Goal: Information Seeking & Learning: Learn about a topic

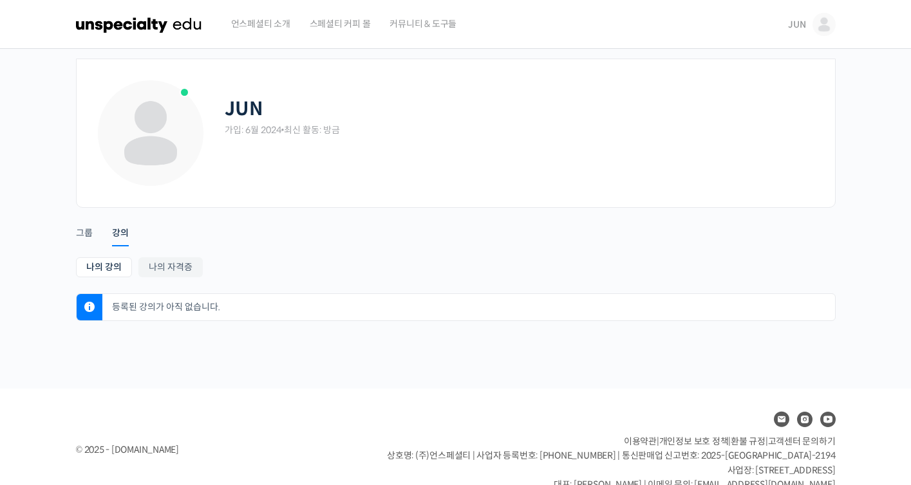
click at [815, 25] on img at bounding box center [823, 24] width 23 height 23
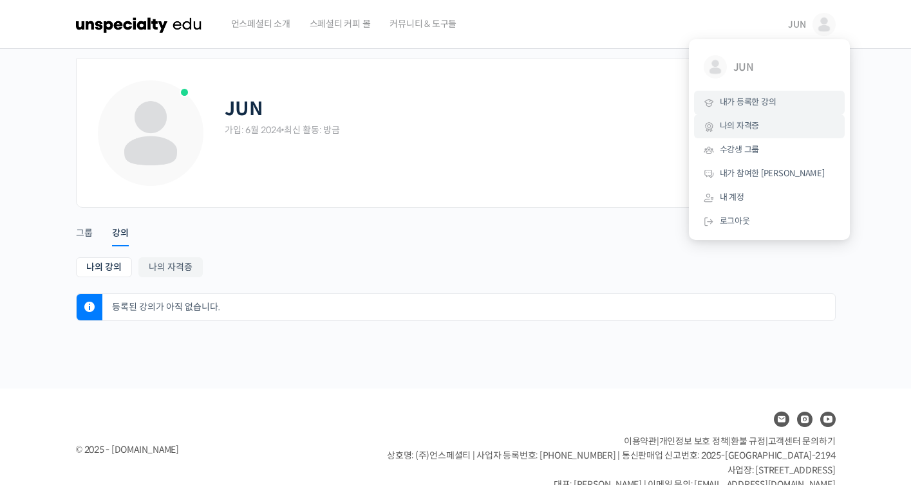
click at [759, 123] on link "나의 자격증" at bounding box center [769, 127] width 151 height 24
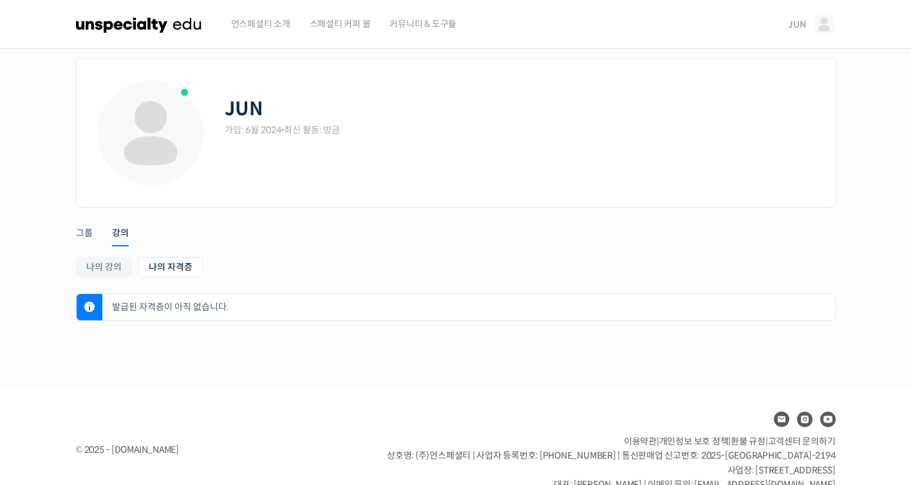
click at [194, 26] on img at bounding box center [139, 24] width 126 height 39
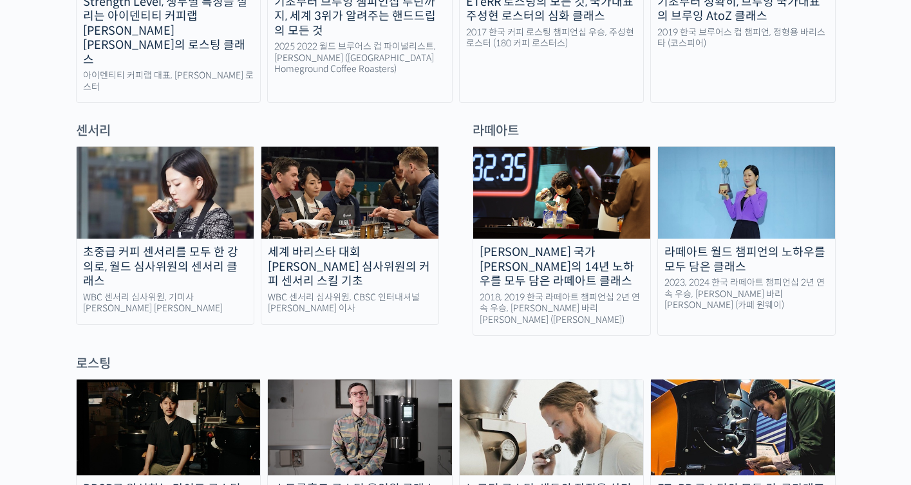
scroll to position [957, 0]
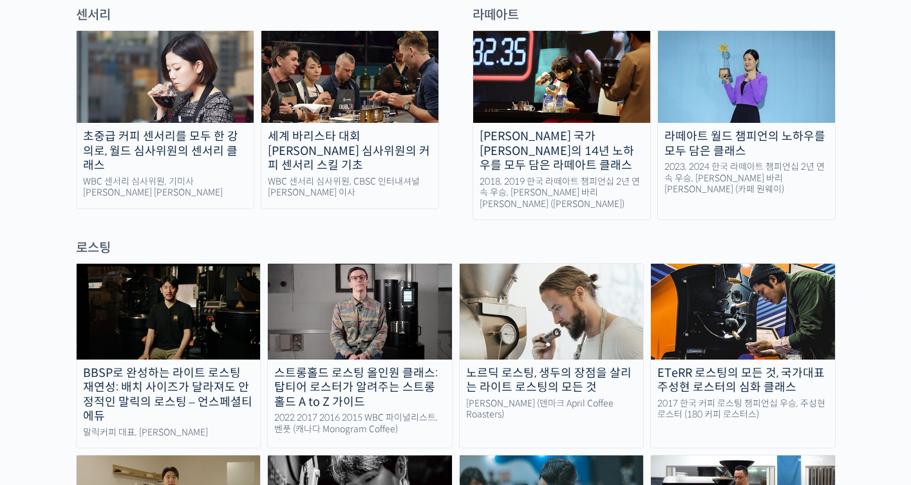
click at [558, 264] on img at bounding box center [552, 311] width 184 height 95
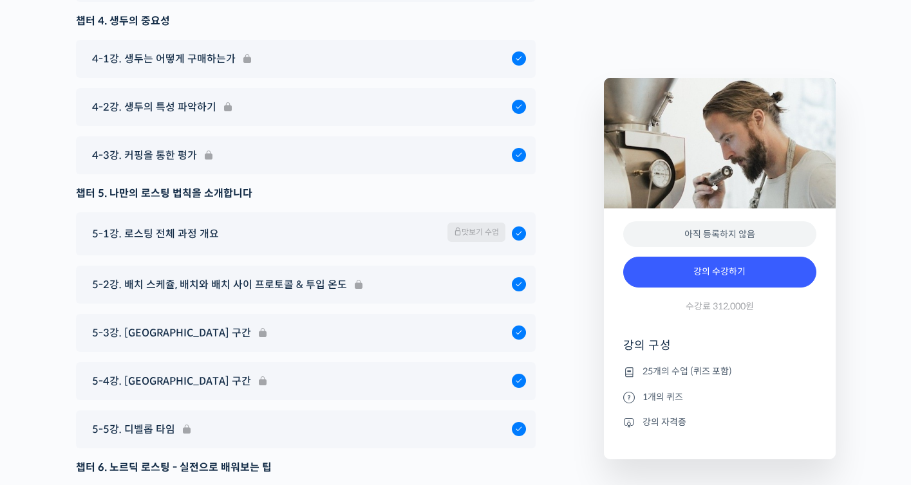
scroll to position [7311, 0]
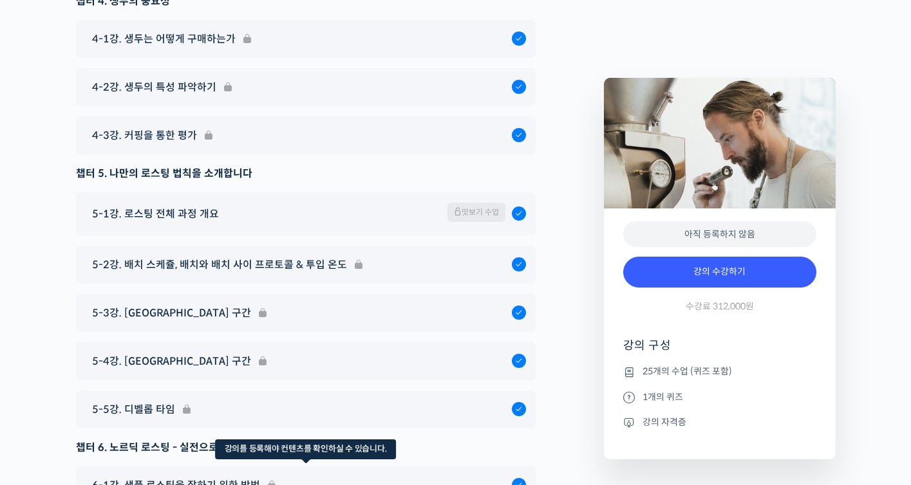
click at [201, 467] on div "6-1강. 샘플 로스팅을 잘하기 위한 방법" at bounding box center [306, 486] width 460 height 38
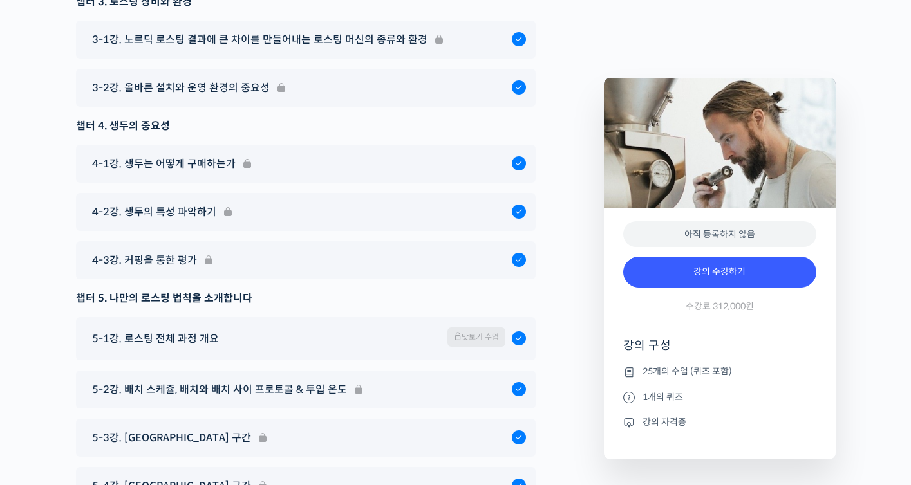
scroll to position [7186, 0]
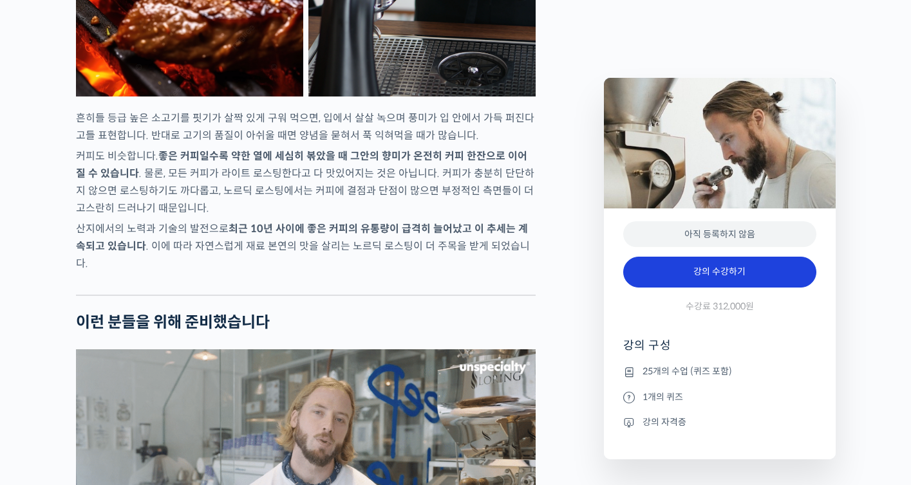
scroll to position [2409, 0]
